Goal: Task Accomplishment & Management: Manage account settings

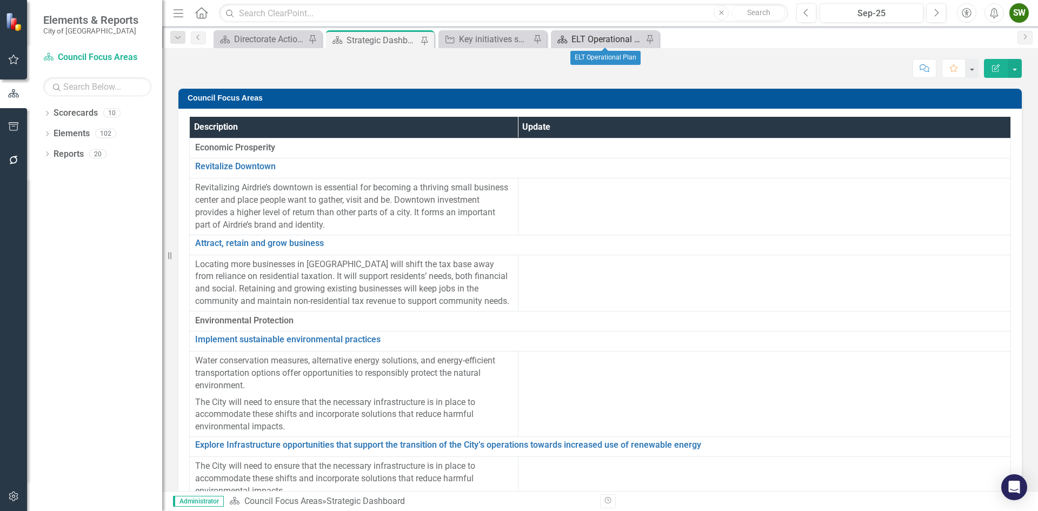
click at [590, 36] on div "ELT Operational Plan" at bounding box center [606, 39] width 71 height 14
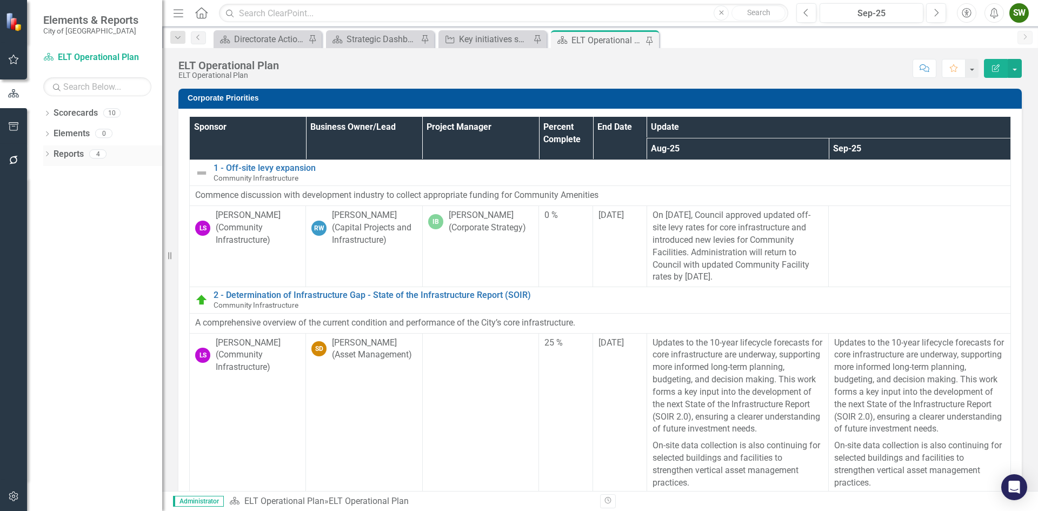
click at [63, 157] on link "Reports" at bounding box center [69, 154] width 30 height 12
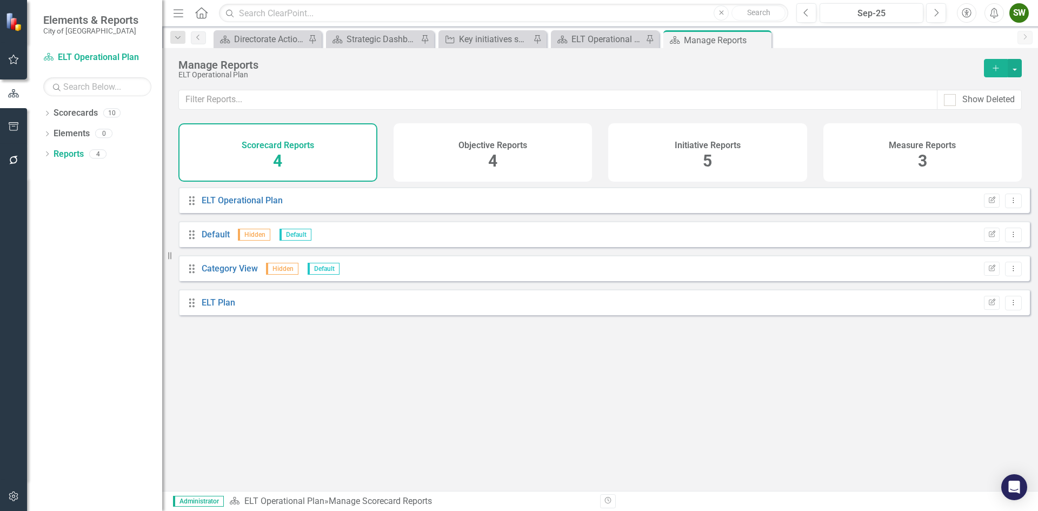
click at [708, 151] on span "5" at bounding box center [707, 160] width 9 height 19
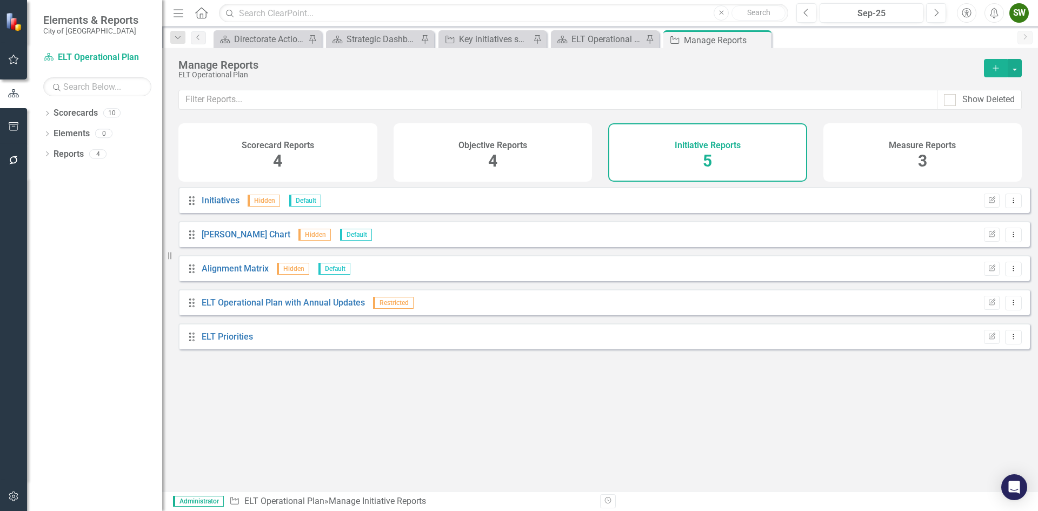
click at [267, 157] on div "Scorecard Reports 4" at bounding box center [277, 152] width 199 height 58
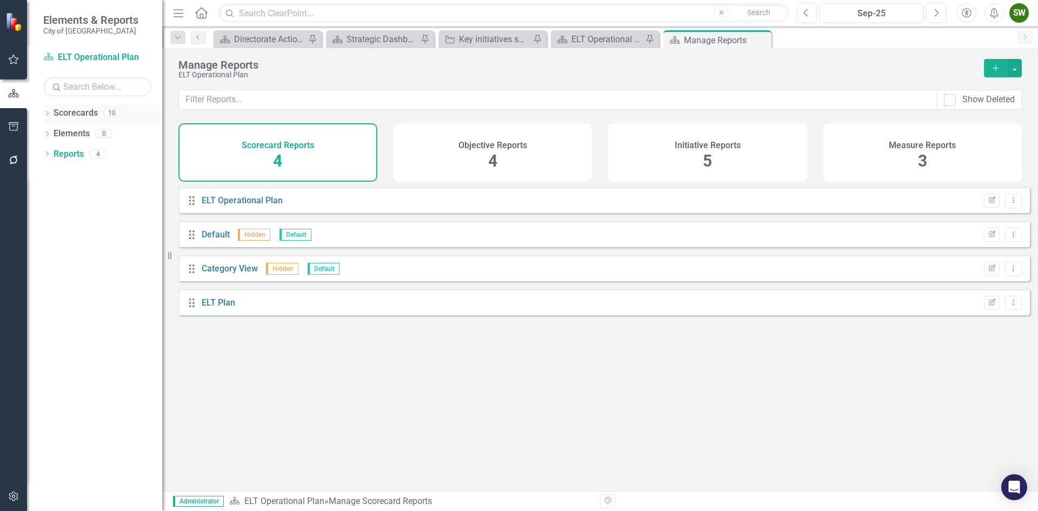
click at [75, 111] on link "Scorecards" at bounding box center [76, 113] width 44 height 12
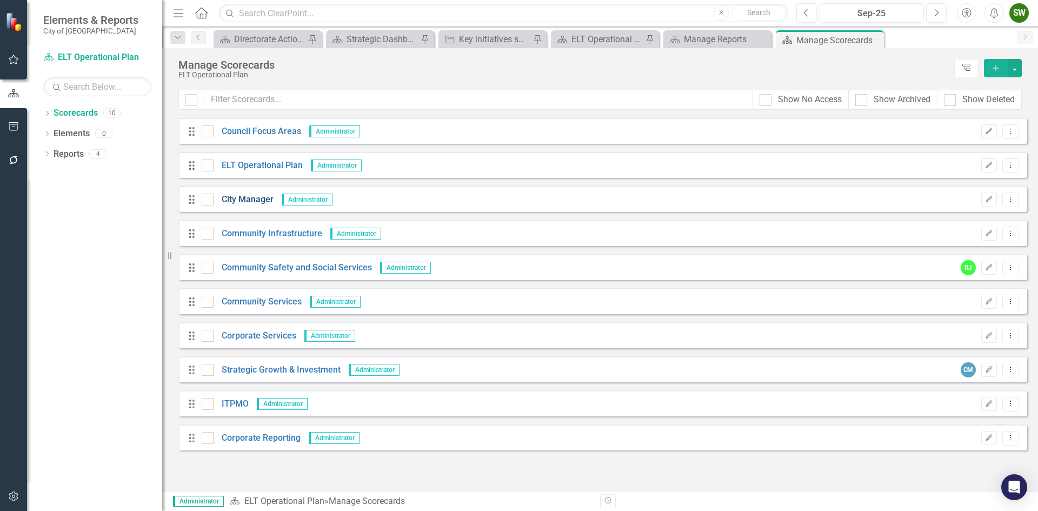
click at [251, 198] on link "City Manager" at bounding box center [244, 200] width 60 height 12
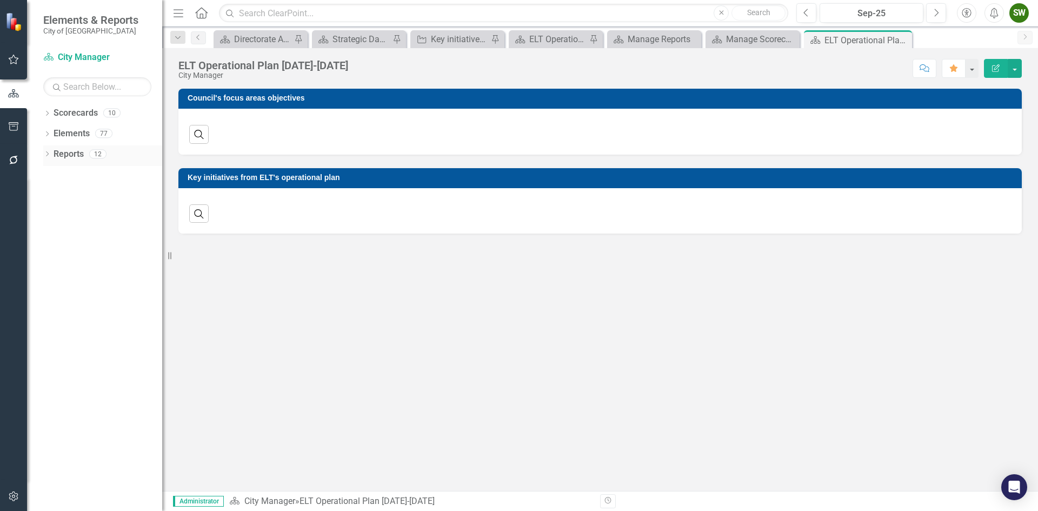
click at [71, 155] on link "Reports" at bounding box center [69, 154] width 30 height 12
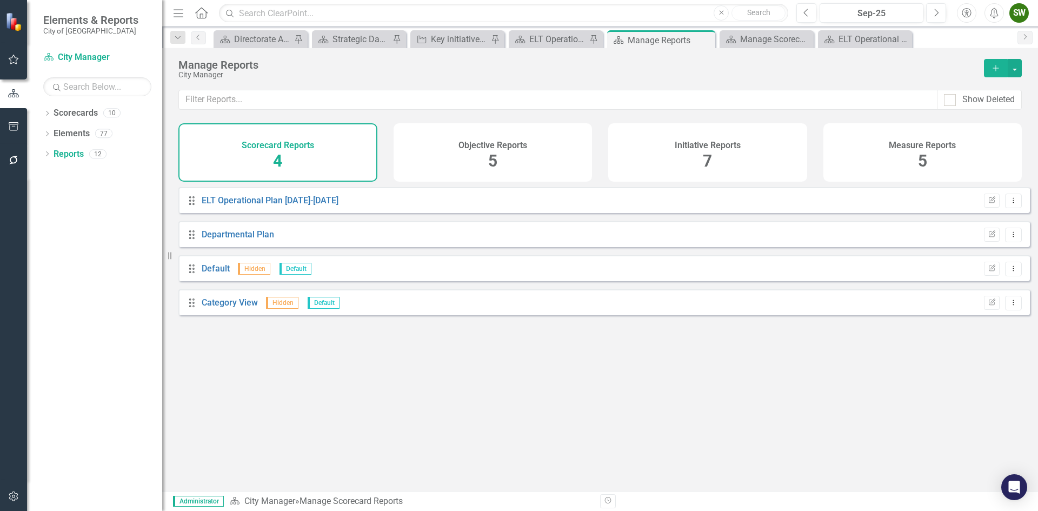
click at [714, 138] on div "Initiative Reports" at bounding box center [708, 144] width 66 height 12
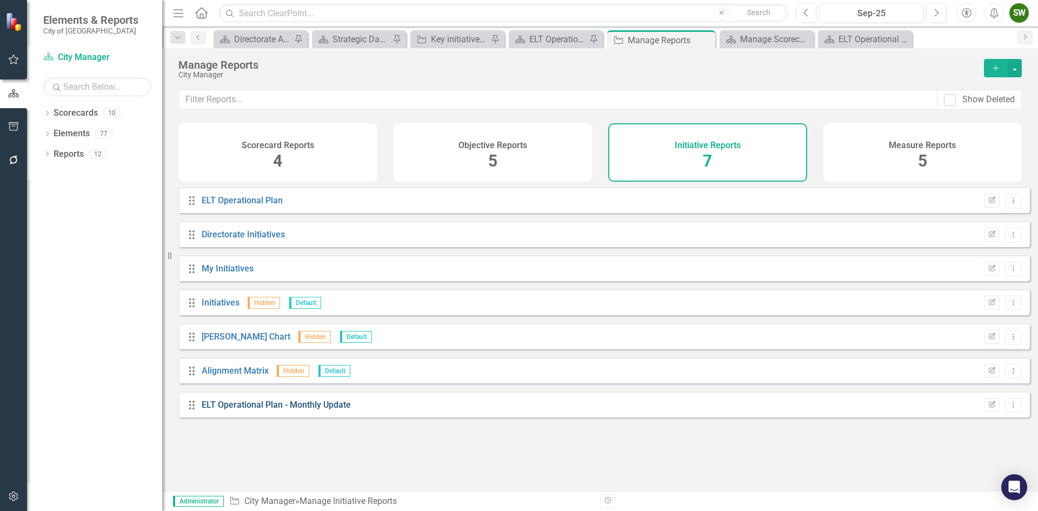
click at [314, 410] on link "ELT Operational Plan - Monthly Update" at bounding box center [276, 405] width 149 height 10
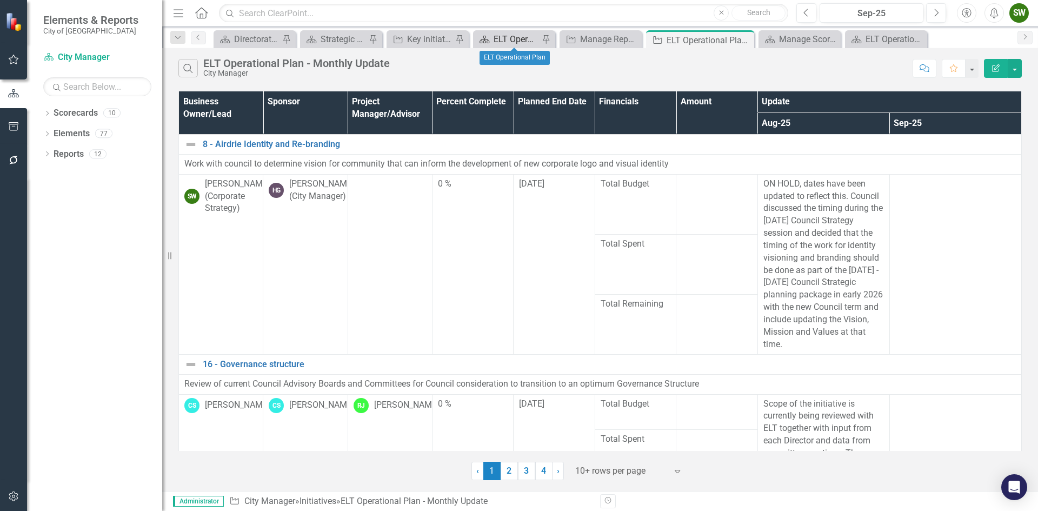
click at [506, 40] on div "ELT Operational Plan" at bounding box center [516, 39] width 45 height 14
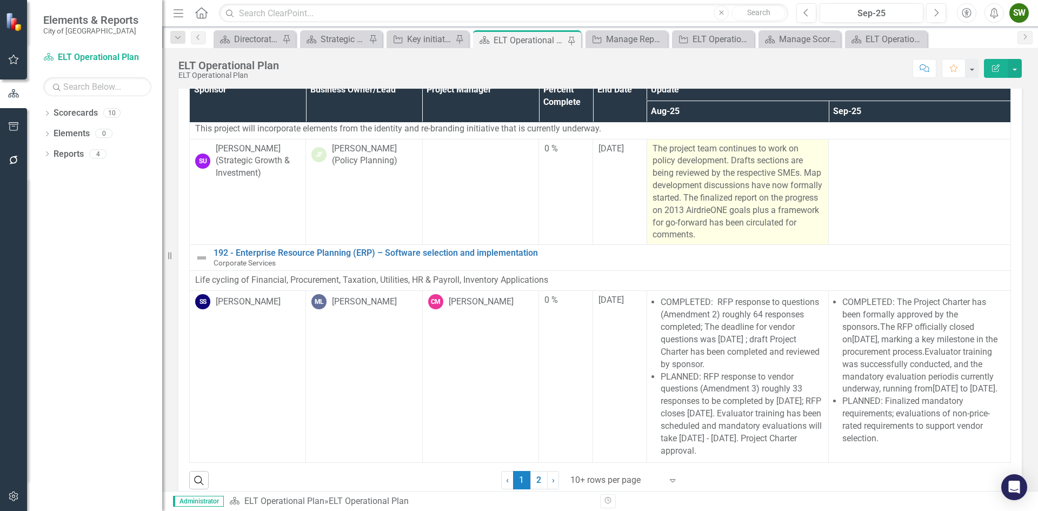
scroll to position [57, 0]
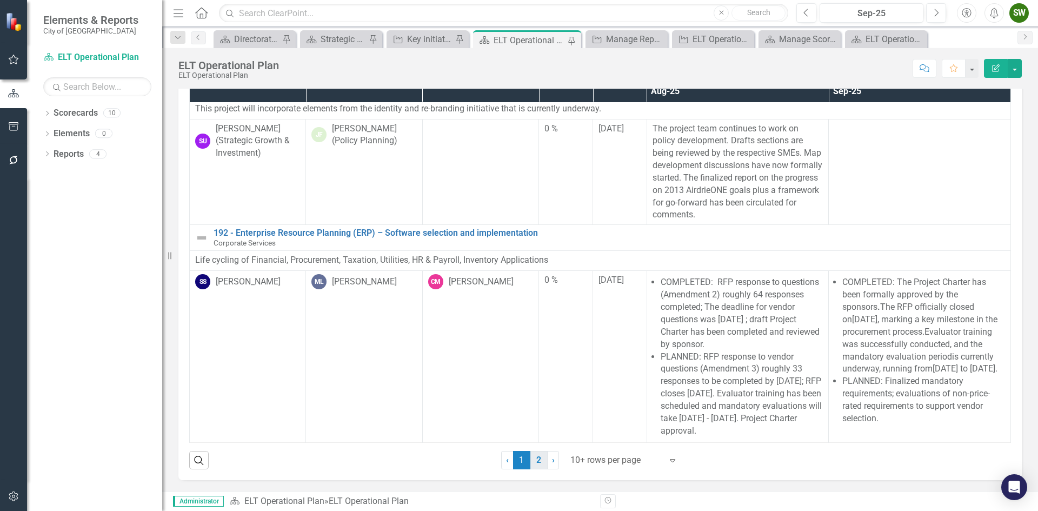
click at [535, 458] on link "2" at bounding box center [538, 460] width 17 height 18
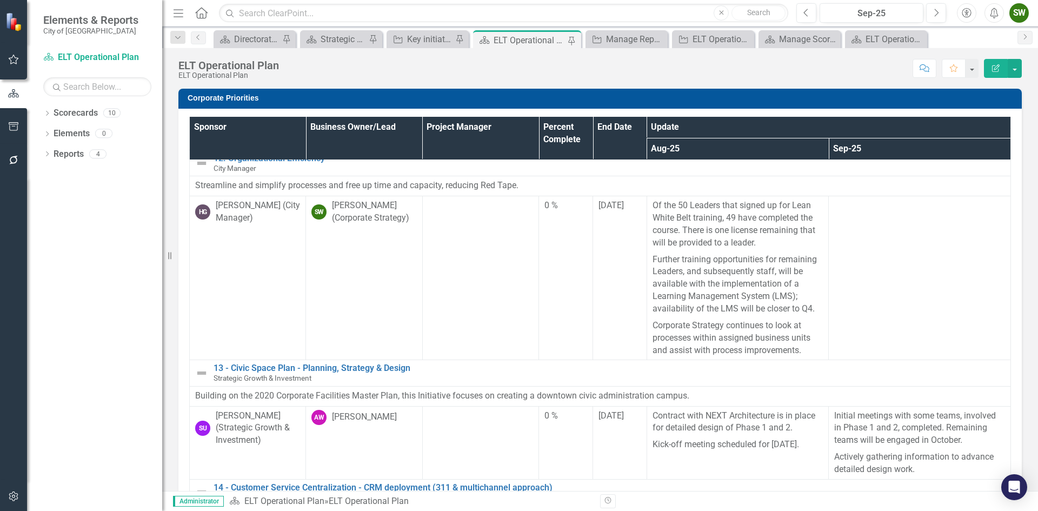
scroll to position [0, 0]
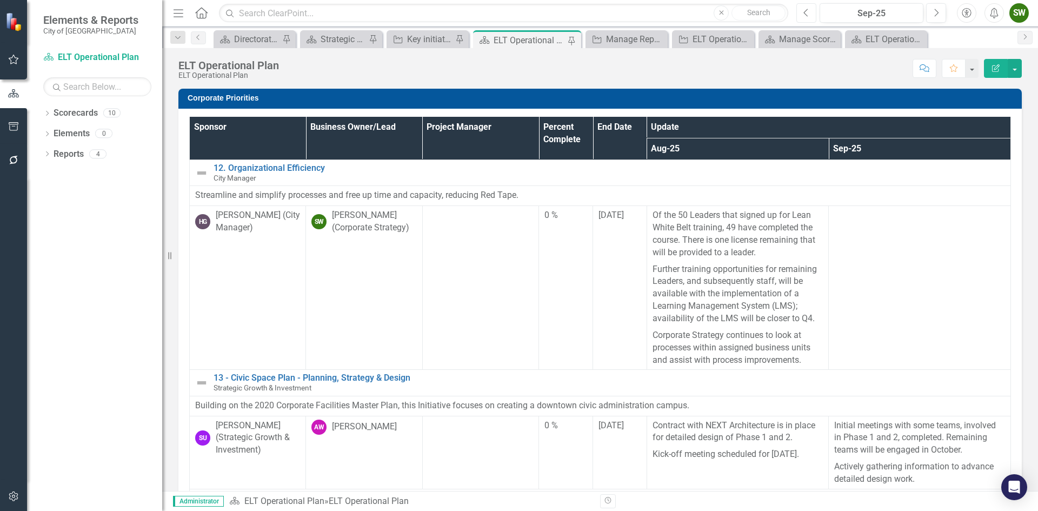
click at [808, 11] on icon "Previous" at bounding box center [806, 13] width 6 height 10
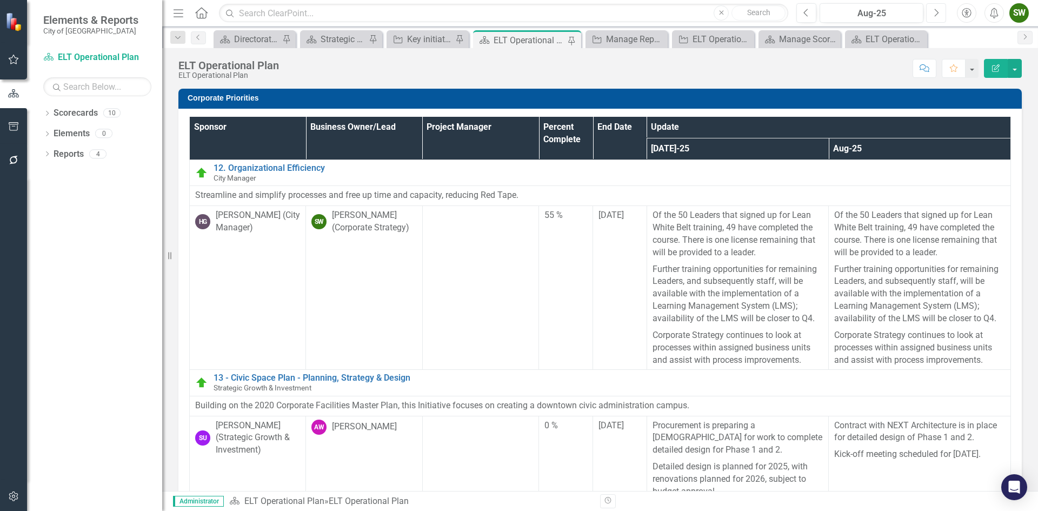
click at [938, 12] on icon "button" at bounding box center [937, 13] width 4 height 8
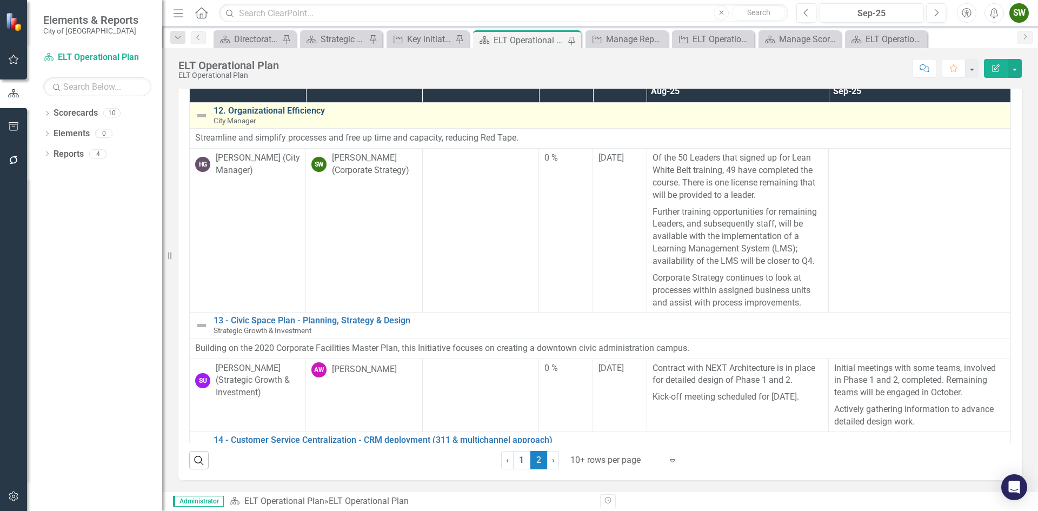
click at [271, 110] on link "12. Organizational Efficiency" at bounding box center [610, 111] width 792 height 10
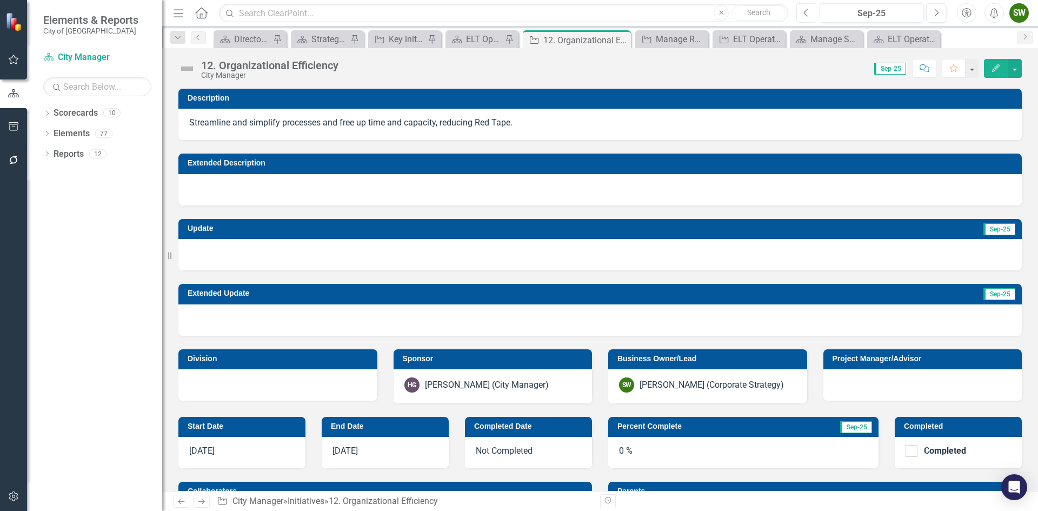
click at [806, 12] on icon "Previous" at bounding box center [806, 13] width 6 height 10
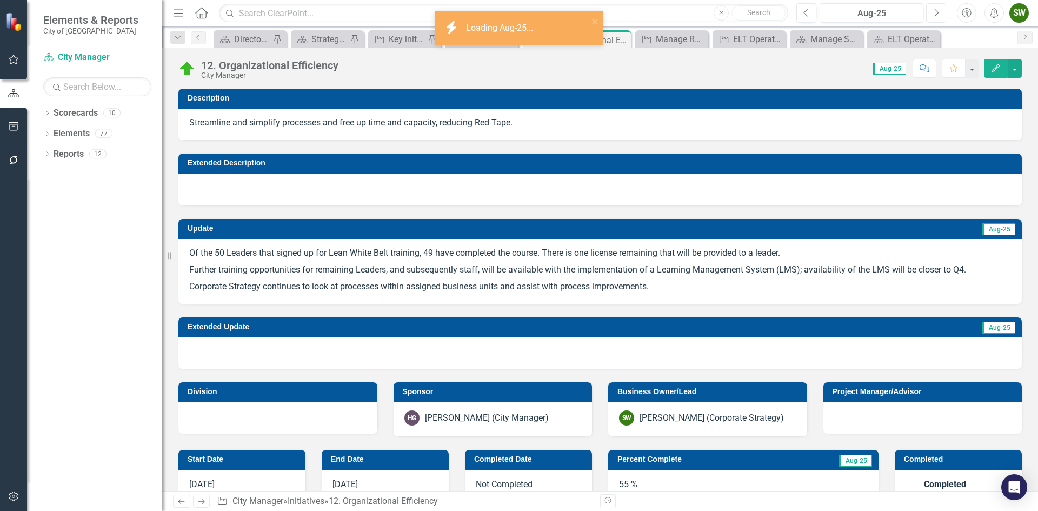
click at [935, 12] on icon "Next" at bounding box center [936, 13] width 6 height 10
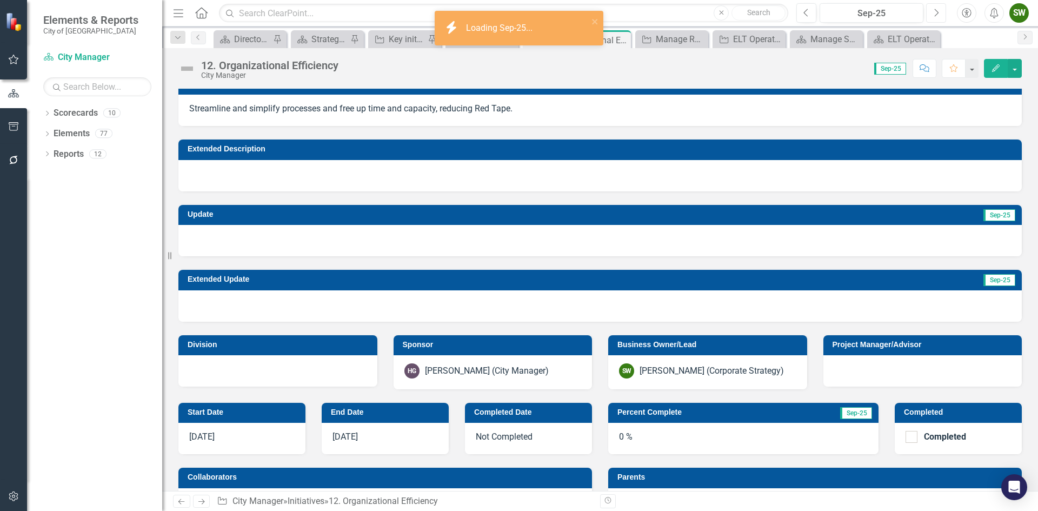
scroll to position [54, 0]
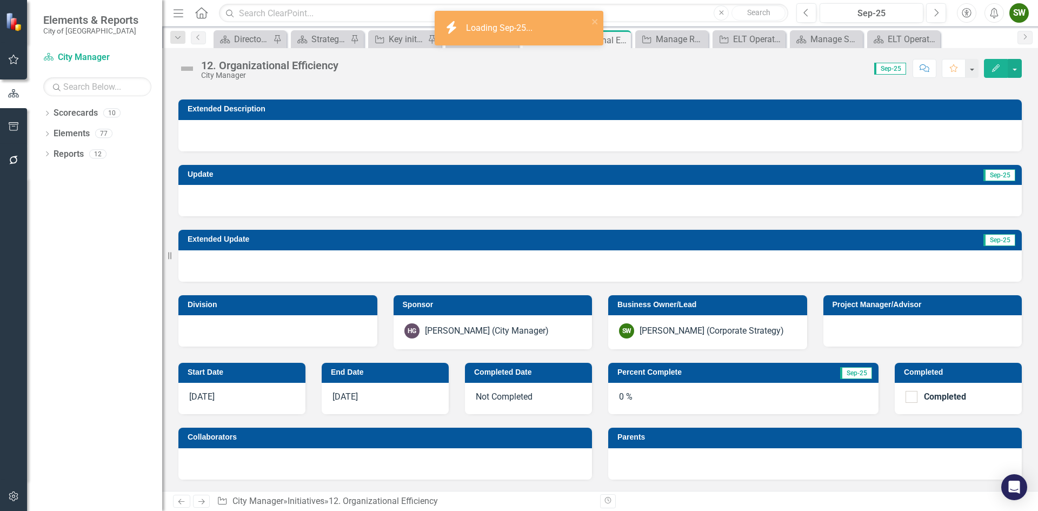
click at [619, 399] on div "0 %" at bounding box center [743, 398] width 270 height 31
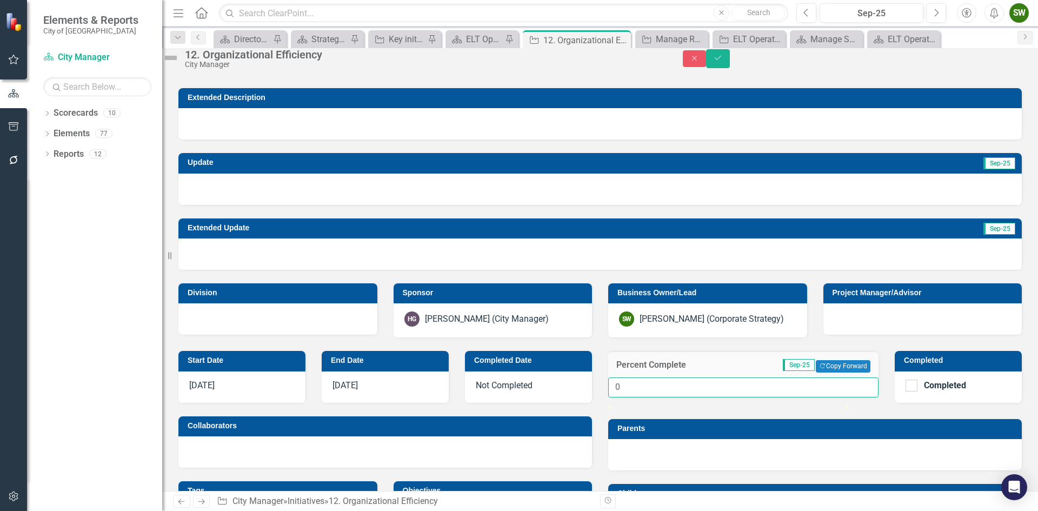
click at [641, 397] on input "0" at bounding box center [743, 387] width 270 height 20
click at [624, 397] on input "055" at bounding box center [743, 387] width 270 height 20
type input "55"
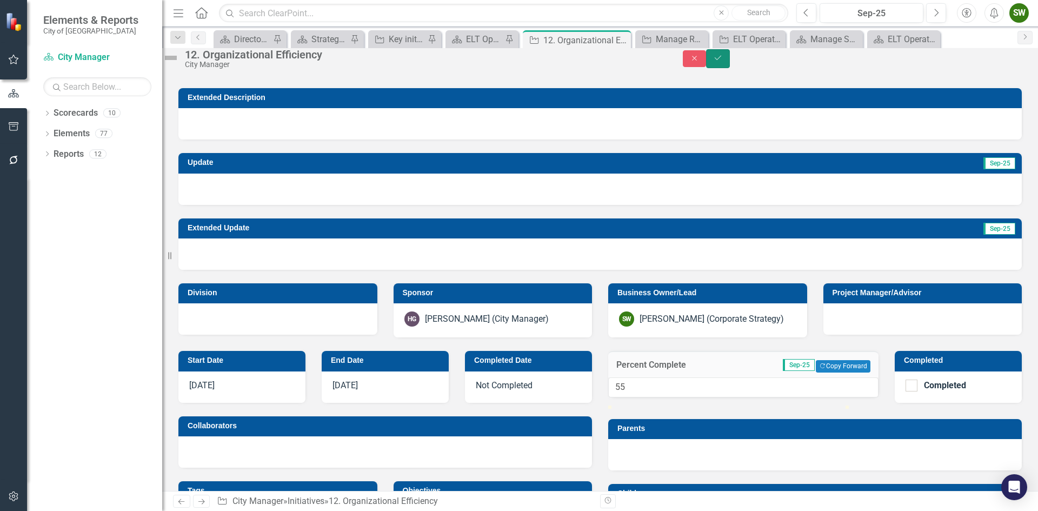
click at [723, 62] on icon "Save" at bounding box center [718, 58] width 10 height 8
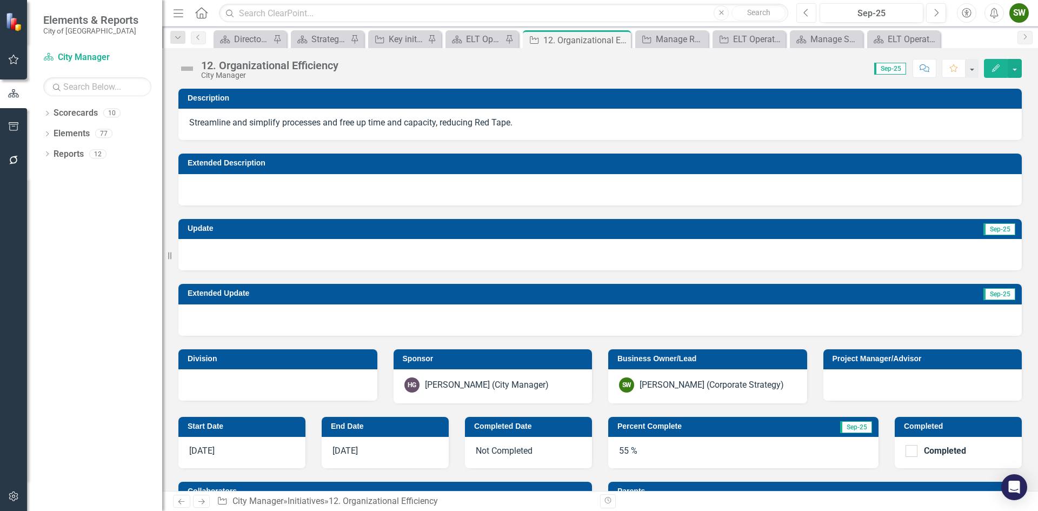
click at [806, 12] on icon "Previous" at bounding box center [806, 13] width 6 height 10
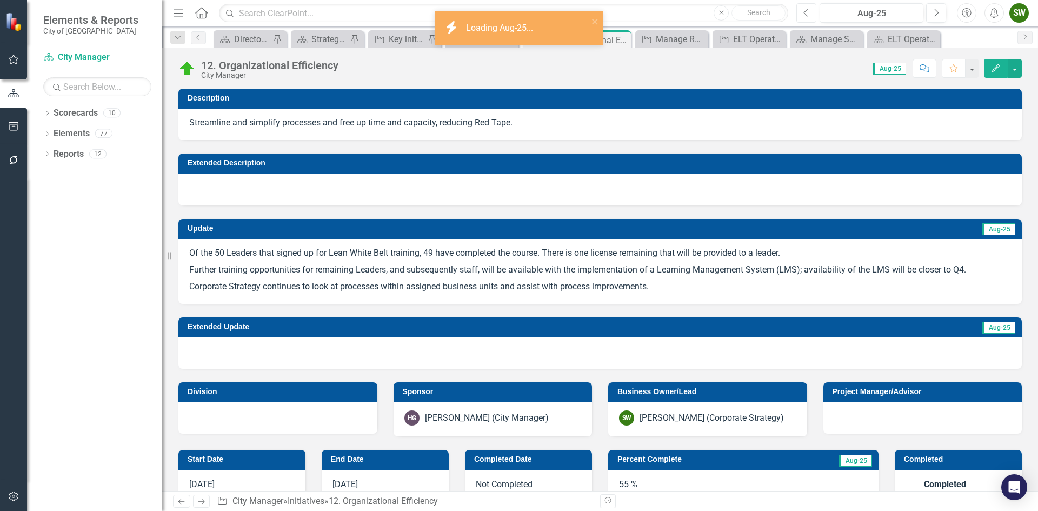
click at [807, 12] on icon "Previous" at bounding box center [806, 13] width 6 height 10
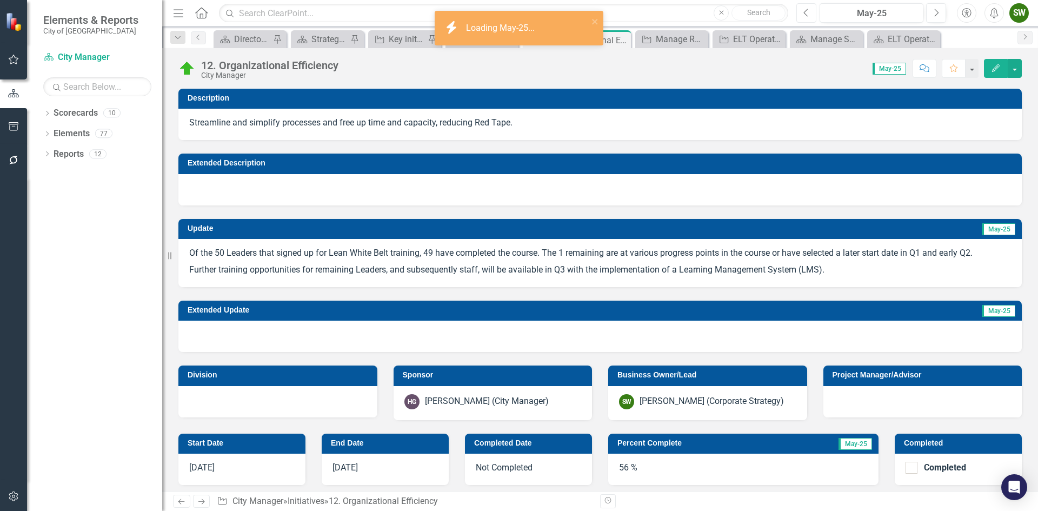
click at [807, 12] on icon "Previous" at bounding box center [806, 13] width 6 height 10
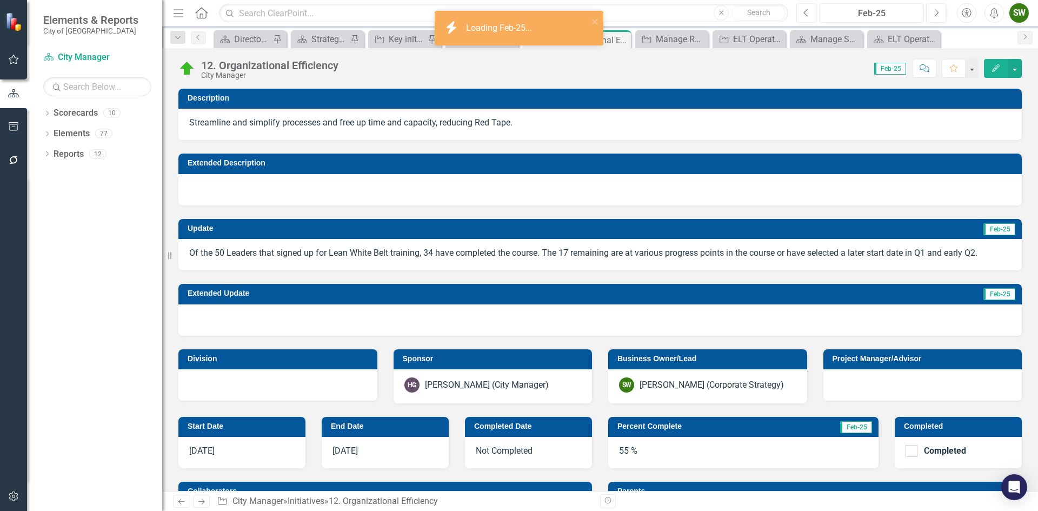
click at [807, 12] on icon "Previous" at bounding box center [806, 13] width 6 height 10
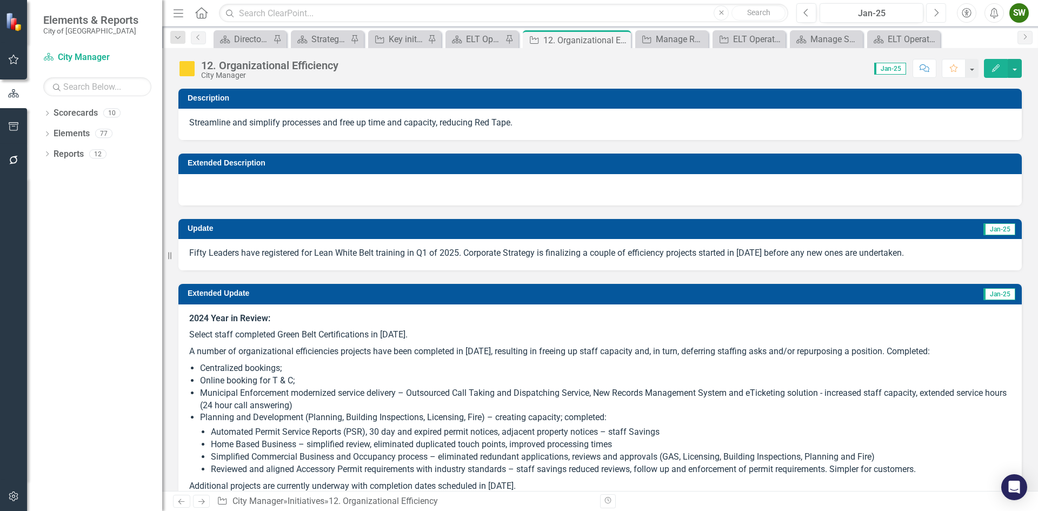
click at [939, 12] on button "Next" at bounding box center [936, 12] width 20 height 19
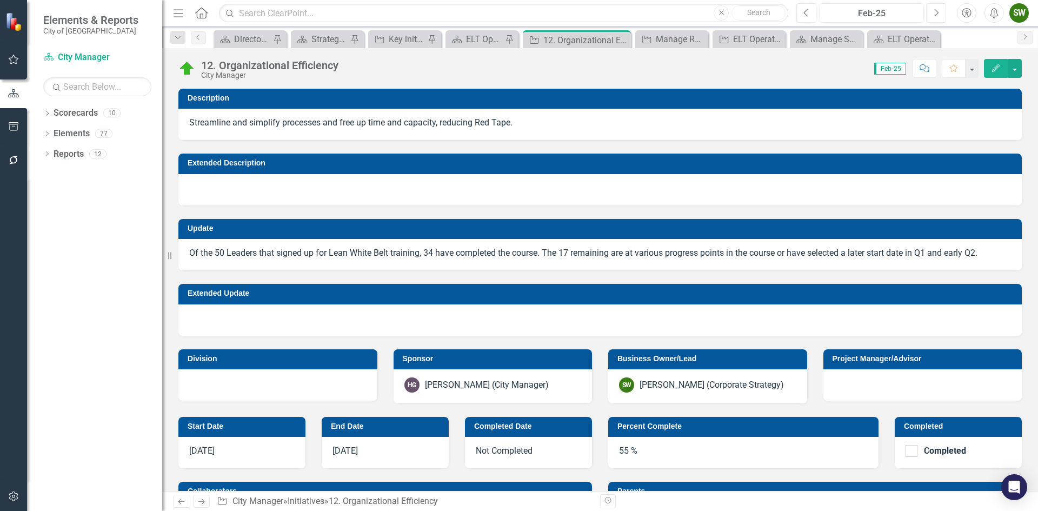
click at [939, 12] on button "Next" at bounding box center [936, 12] width 20 height 19
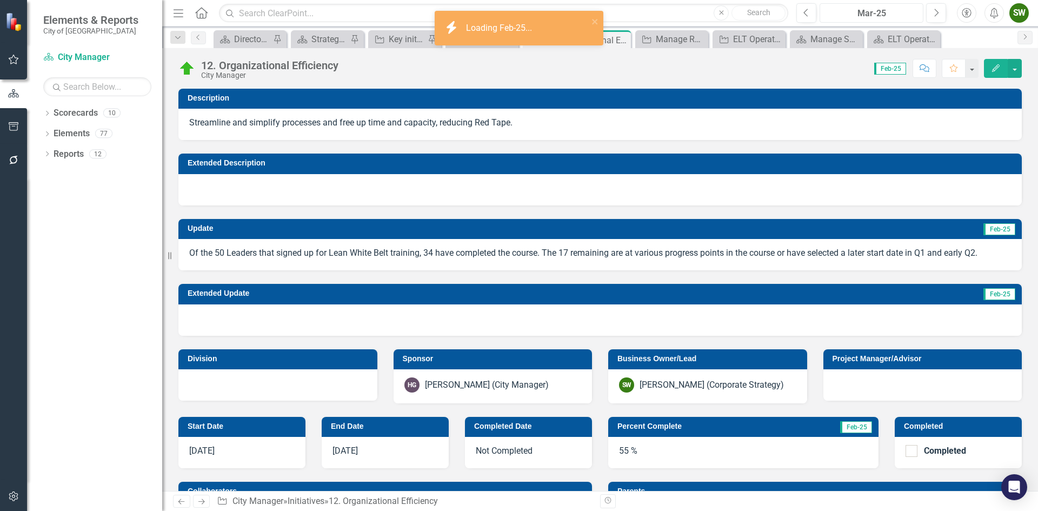
click at [896, 11] on div "Mar-25" at bounding box center [871, 13] width 96 height 13
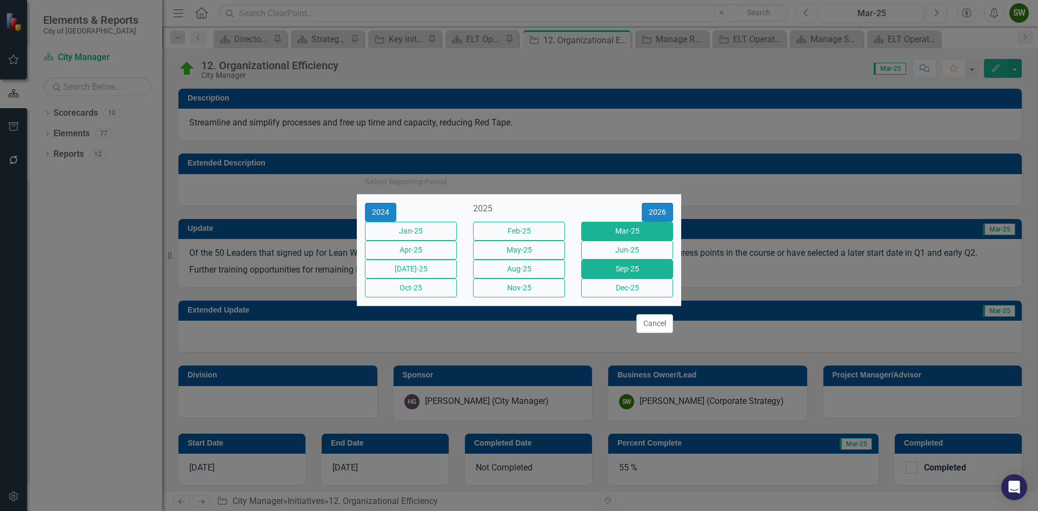
click at [627, 276] on button "Sep-25" at bounding box center [627, 269] width 92 height 19
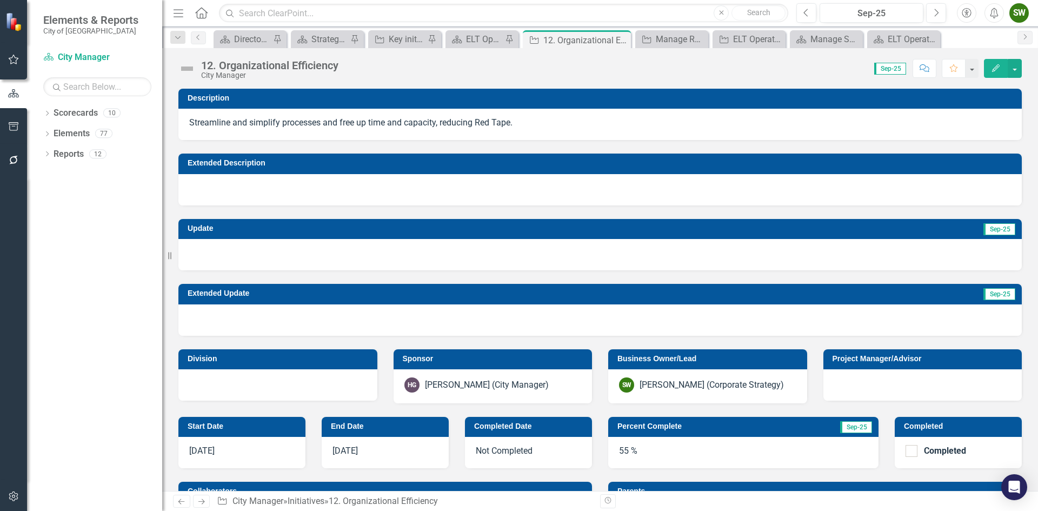
click at [910, 253] on div at bounding box center [599, 254] width 843 height 31
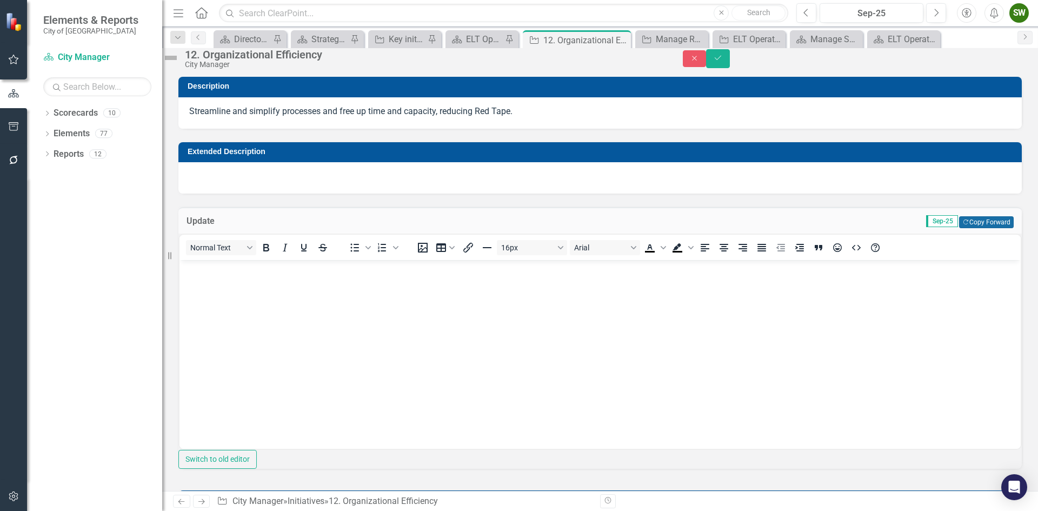
click at [973, 228] on button "Copy Forward Copy Forward" at bounding box center [986, 222] width 55 height 12
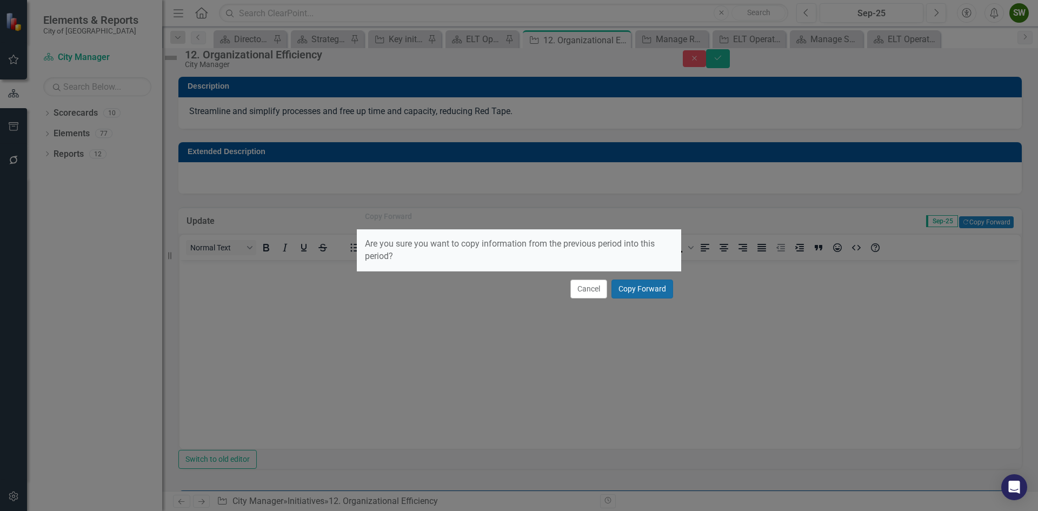
click at [635, 288] on button "Copy Forward" at bounding box center [642, 289] width 62 height 19
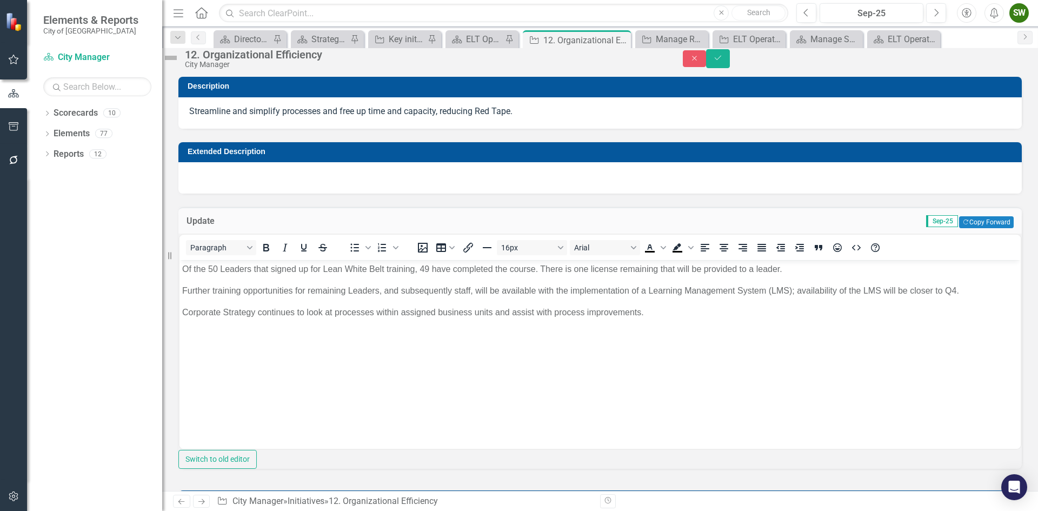
click at [640, 311] on p "Corporate Strategy continues to look at processes within assigned business unit…" at bounding box center [600, 311] width 836 height 13
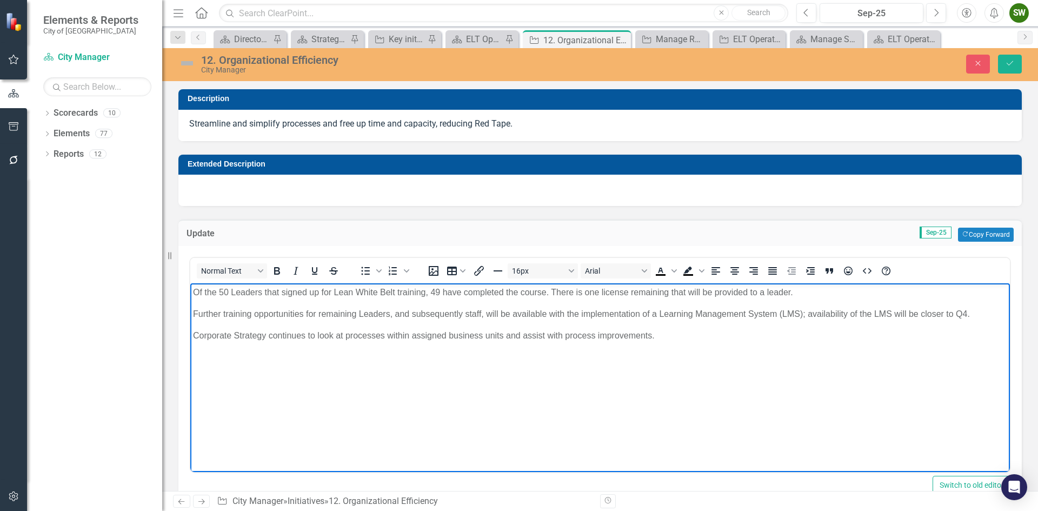
click at [506, 335] on p "Corporate Strategy continues to look at processes within assigned business unit…" at bounding box center [600, 335] width 814 height 13
